Goal: Find specific page/section: Find specific page/section

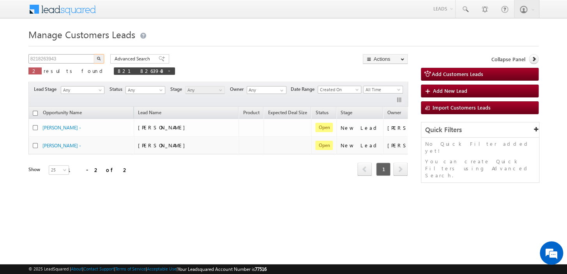
click at [66, 55] on input "8218263943" at bounding box center [61, 58] width 67 height 9
click at [100, 59] on img "button" at bounding box center [99, 59] width 4 height 4
click at [163, 71] on span at bounding box center [165, 71] width 4 height 4
type input "Search Customers Leads"
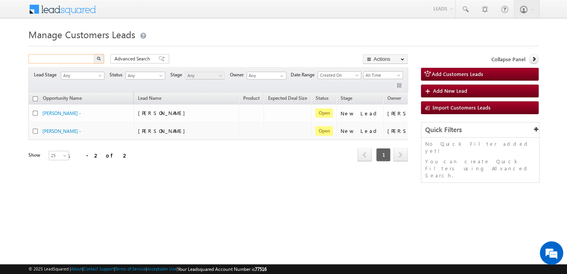
click at [75, 59] on input "text" at bounding box center [61, 58] width 67 height 9
paste input "8887994239"
type input "8887994239"
click at [98, 62] on button "button" at bounding box center [99, 58] width 10 height 9
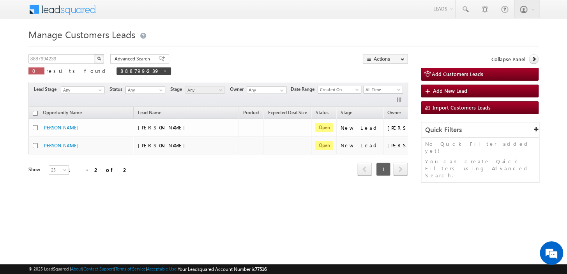
click at [98, 60] on img "button" at bounding box center [99, 59] width 4 height 4
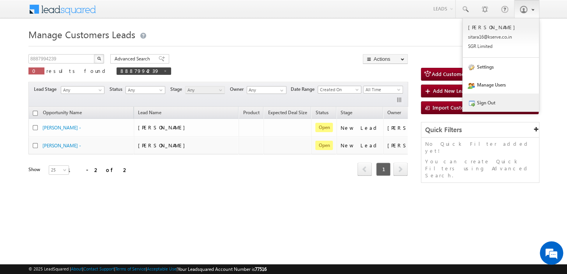
click at [507, 106] on link "Sign Out" at bounding box center [501, 103] width 76 height 18
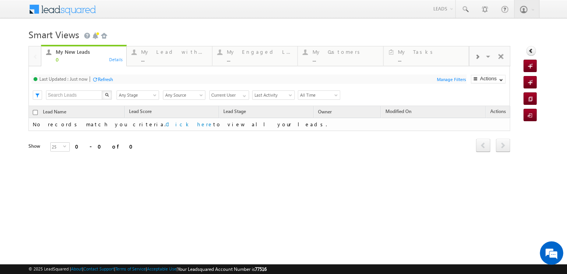
click at [512, 78] on div "My New Leads 0 Details My Lead with Pending Tasks ... Details My Engaged Lead .…" at bounding box center [283, 110] width 511 height 128
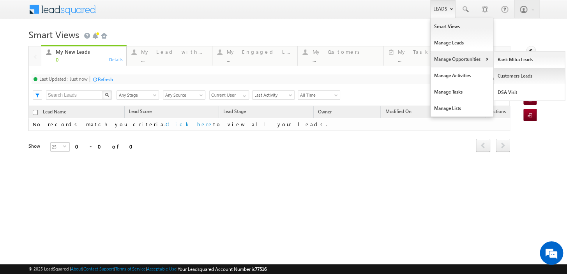
click at [530, 76] on link "Customers Leads" at bounding box center [529, 76] width 71 height 16
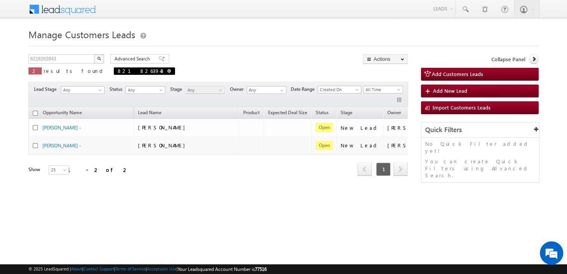
click at [167, 72] on span at bounding box center [169, 71] width 4 height 4
type input "Search Customers Leads"
